Goal: Information Seeking & Learning: Check status

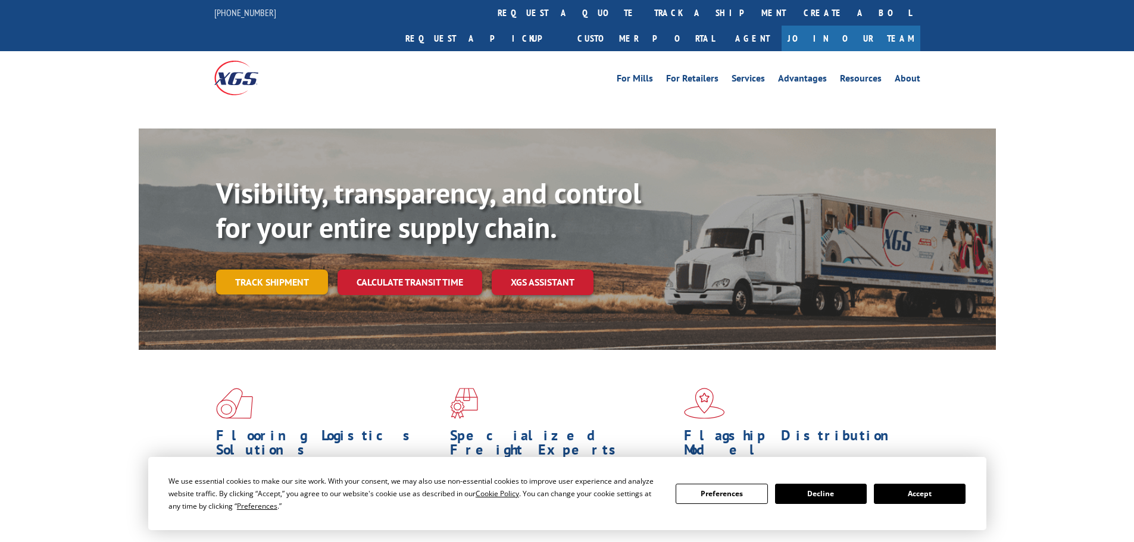
click at [265, 270] on link "Track shipment" at bounding box center [272, 282] width 112 height 25
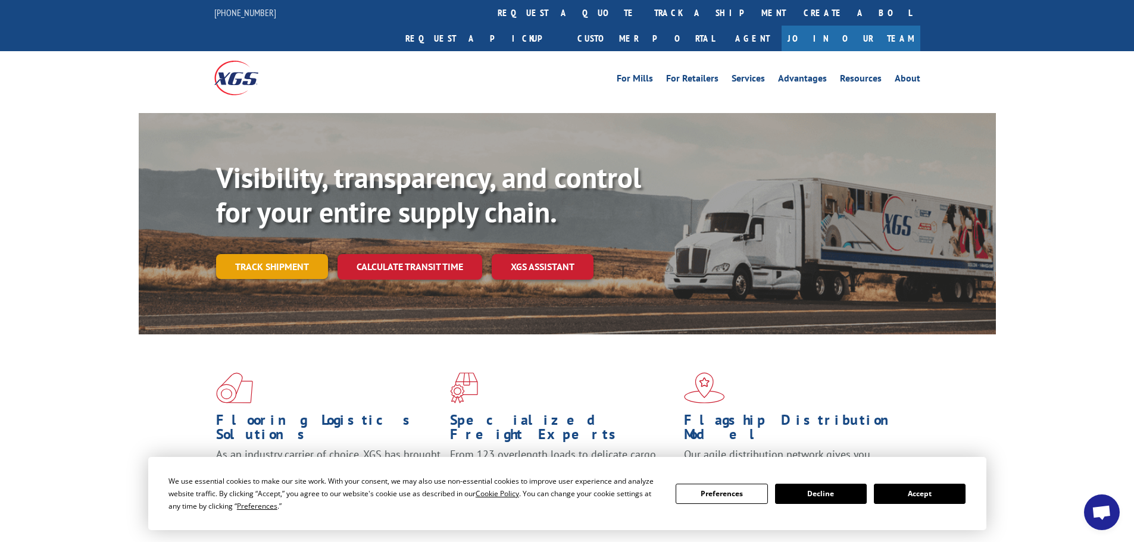
click at [264, 254] on link "Track shipment" at bounding box center [272, 266] width 112 height 25
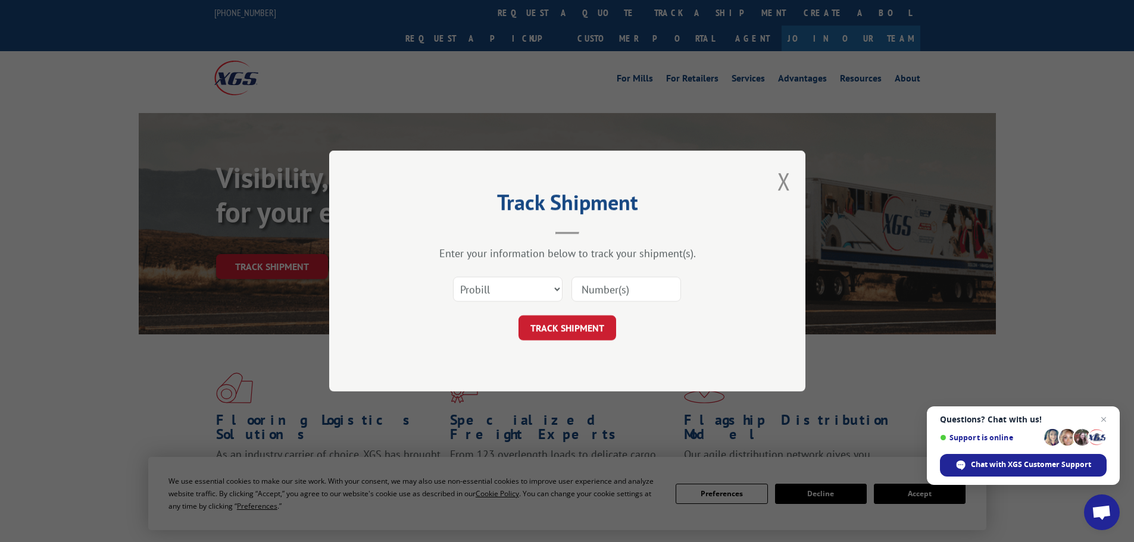
paste input "17470385"
type input "17470385"
click at [578, 325] on button "TRACK SHIPMENT" at bounding box center [568, 328] width 98 height 25
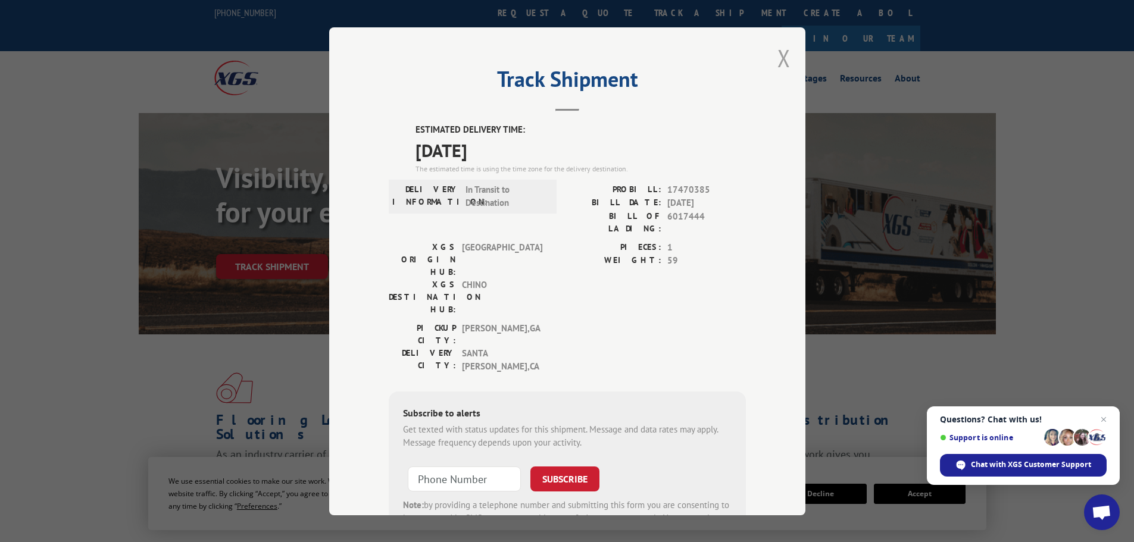
click at [780, 54] on button "Close modal" at bounding box center [784, 58] width 13 height 32
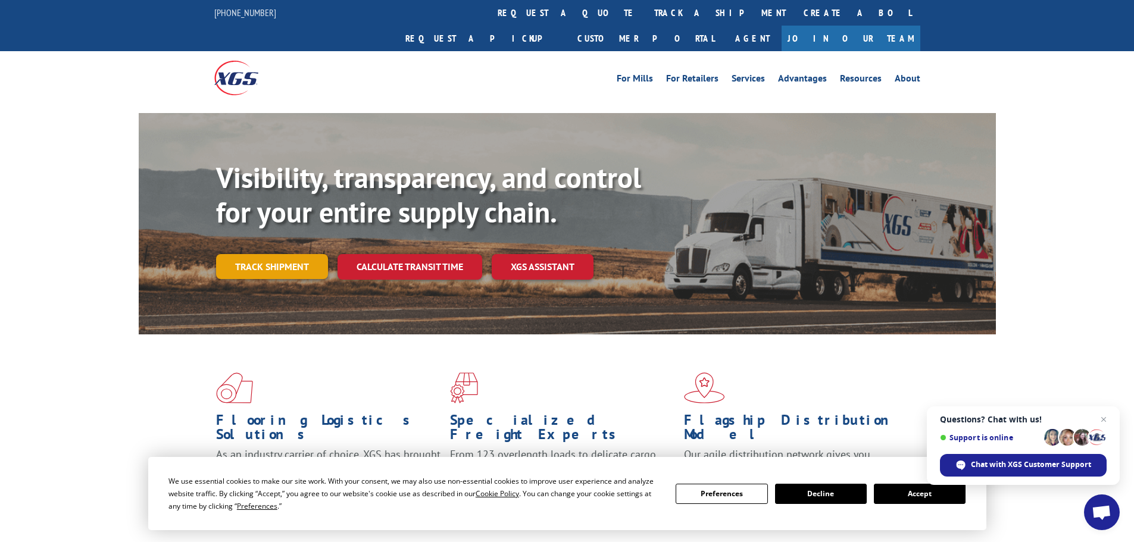
click at [252, 254] on link "Track shipment" at bounding box center [272, 266] width 112 height 25
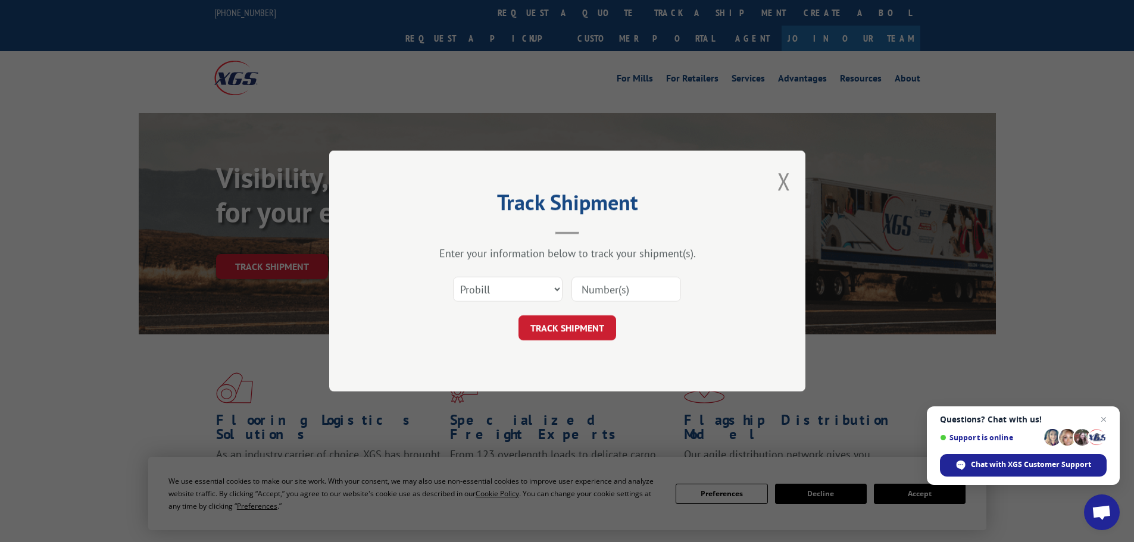
paste input "0408559178"
type input "0408559178"
click at [584, 326] on button "TRACK SHIPMENT" at bounding box center [568, 328] width 98 height 25
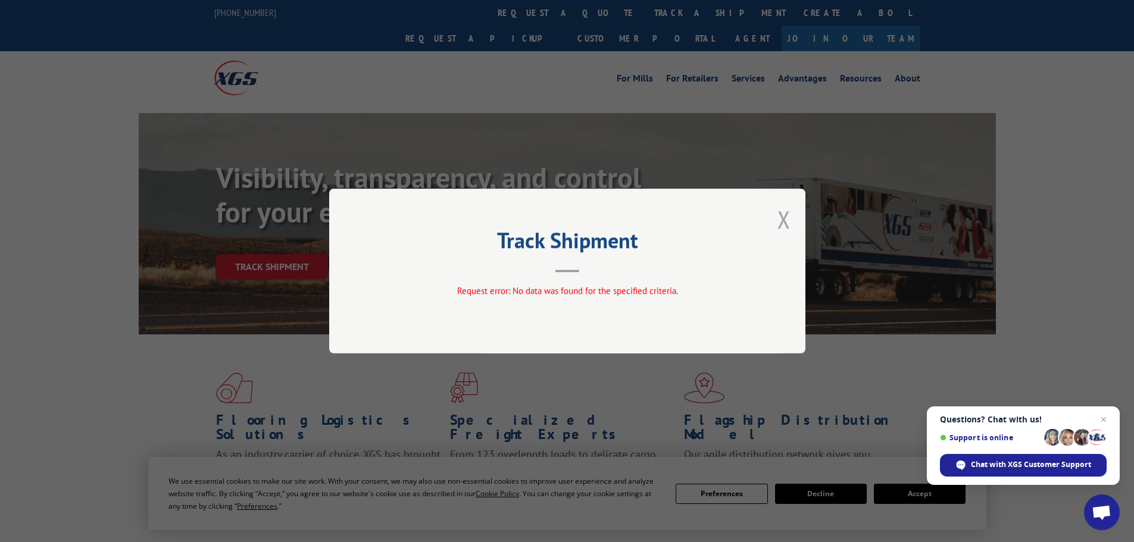
click at [785, 213] on button "Close modal" at bounding box center [784, 220] width 13 height 32
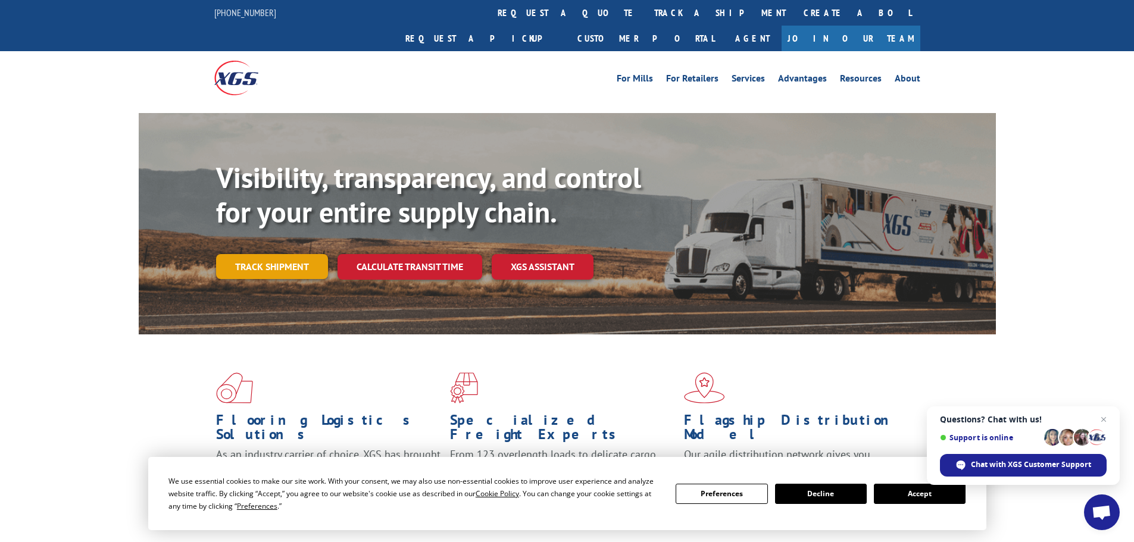
click at [249, 254] on link "Track shipment" at bounding box center [272, 266] width 112 height 25
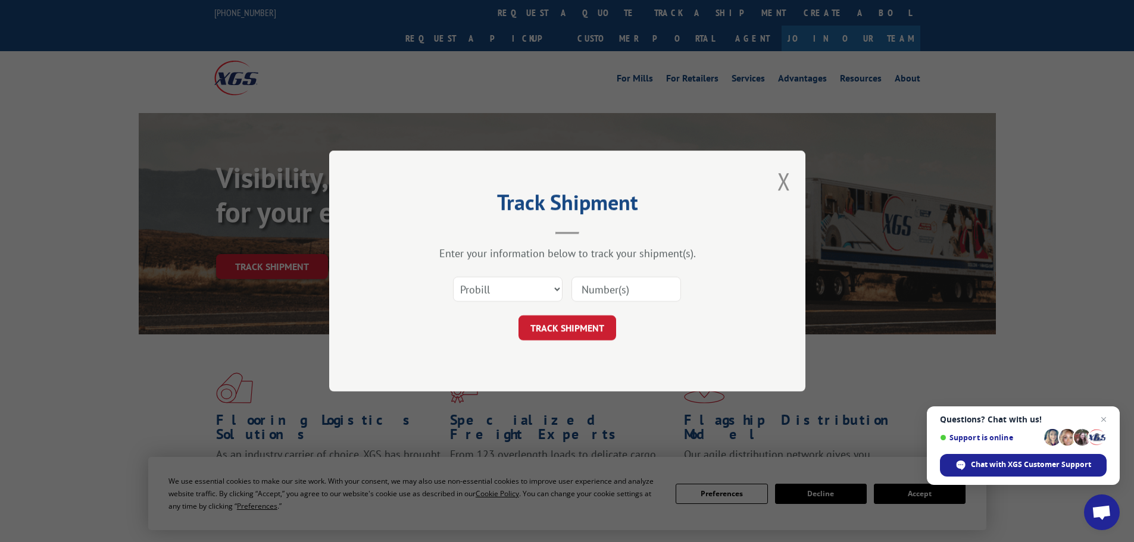
paste input "16754867"
type input "16754867"
click at [564, 324] on button "TRACK SHIPMENT" at bounding box center [568, 328] width 98 height 25
